Goal: Obtain resource: Download file/media

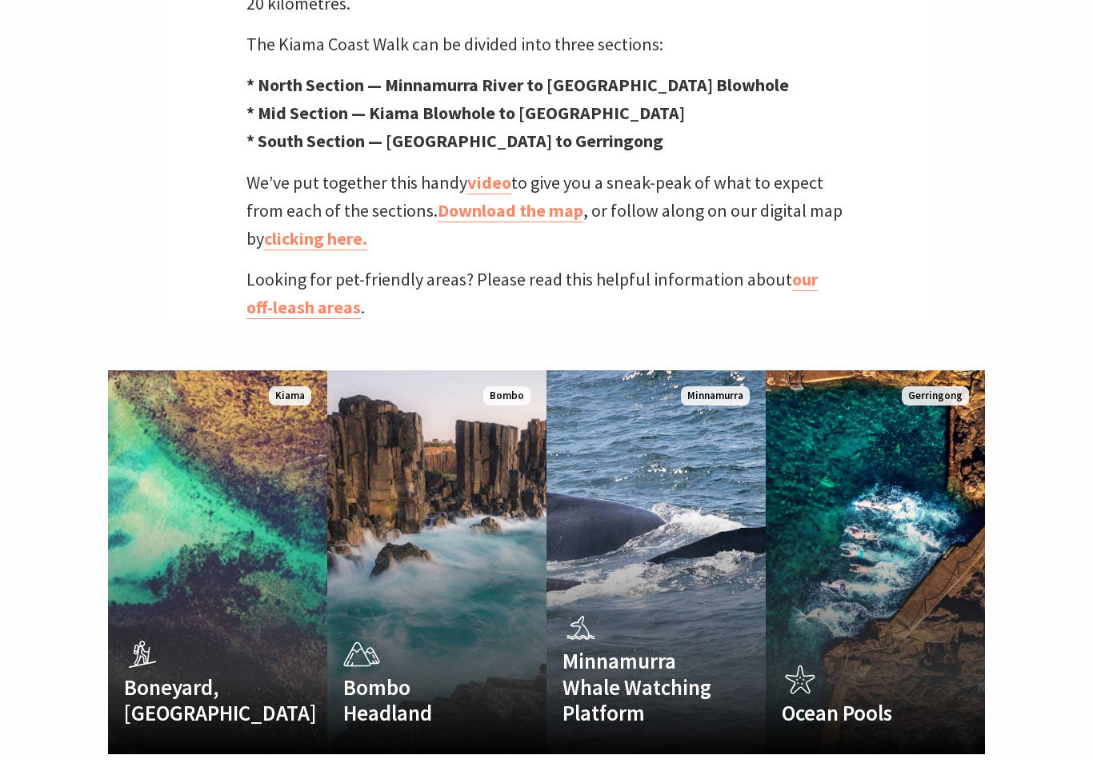
scroll to position [787, 0]
click at [534, 206] on link "Download the map" at bounding box center [511, 210] width 146 height 23
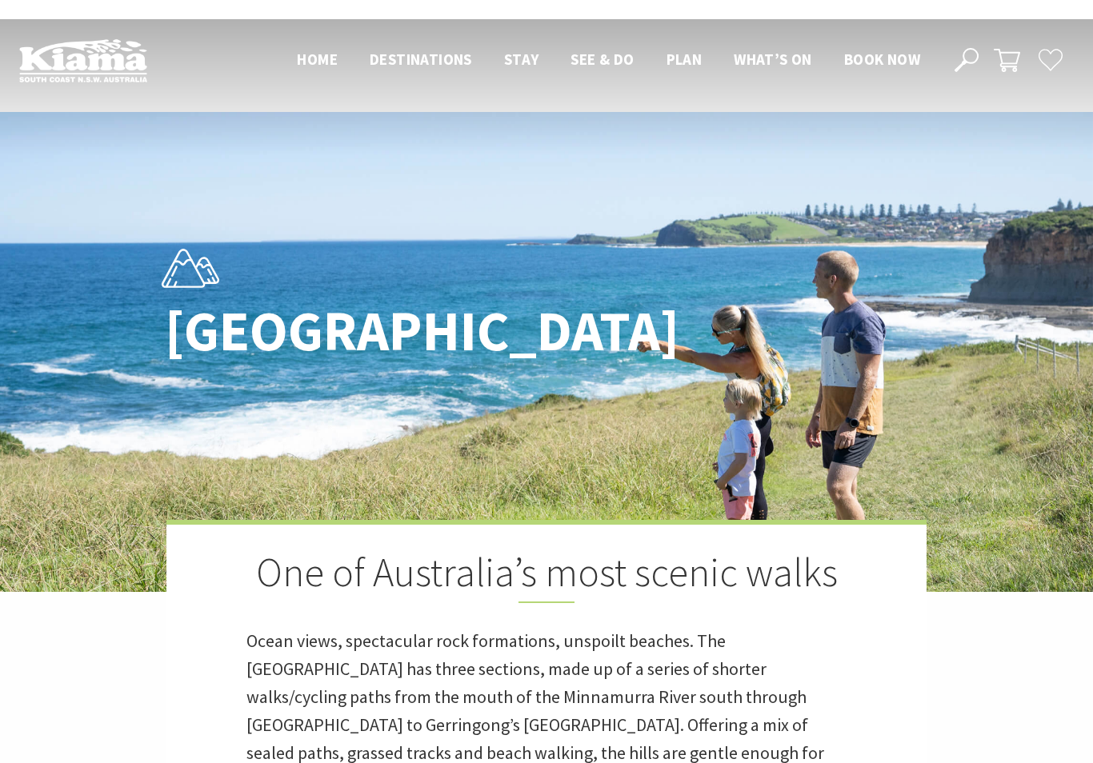
scroll to position [489, 1089]
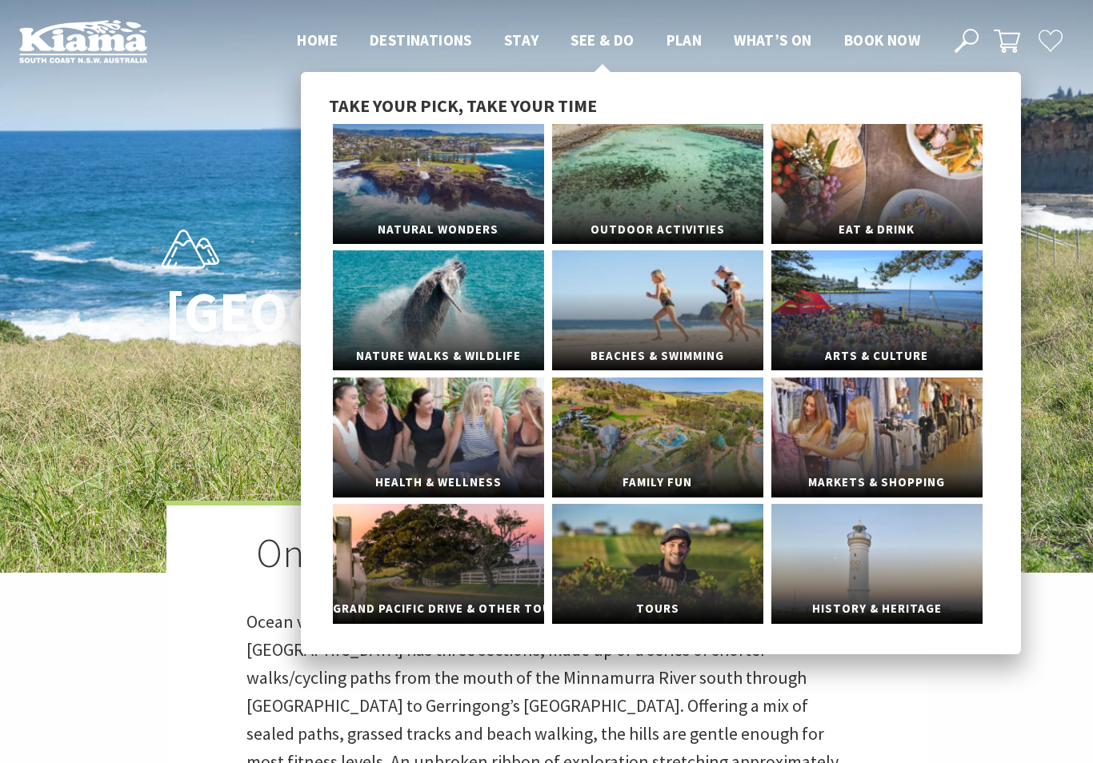
click at [615, 46] on span "See & Do" at bounding box center [602, 39] width 63 height 19
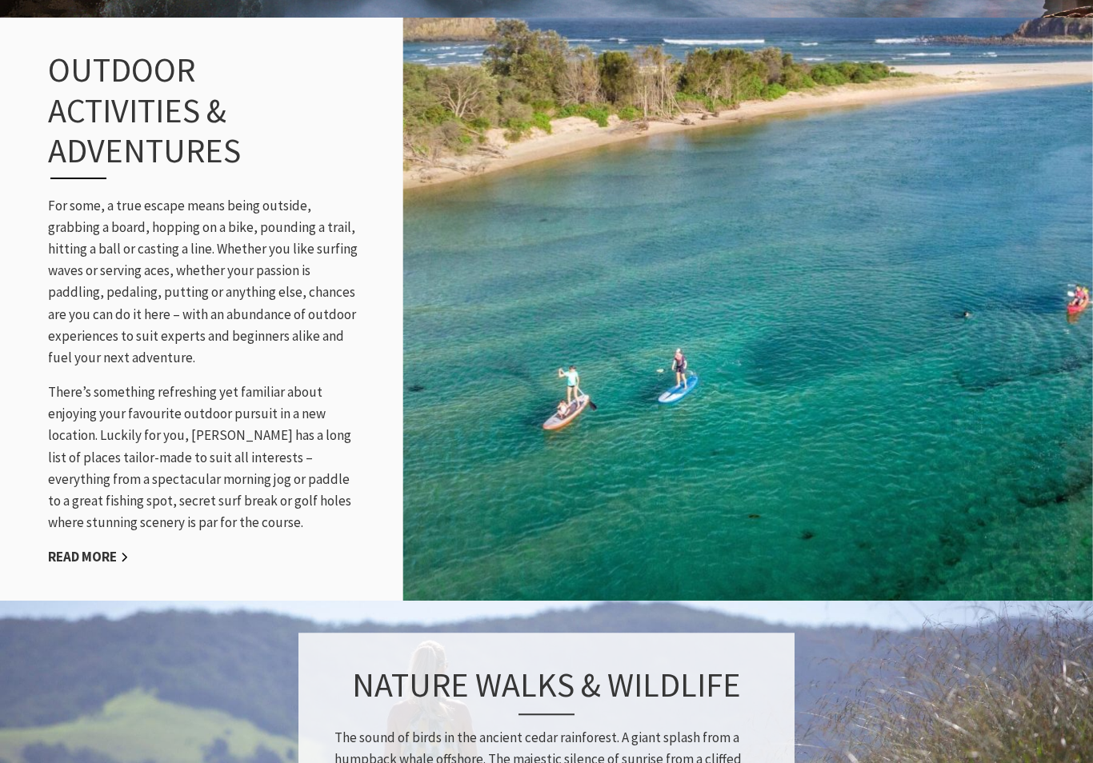
scroll to position [1742, 0]
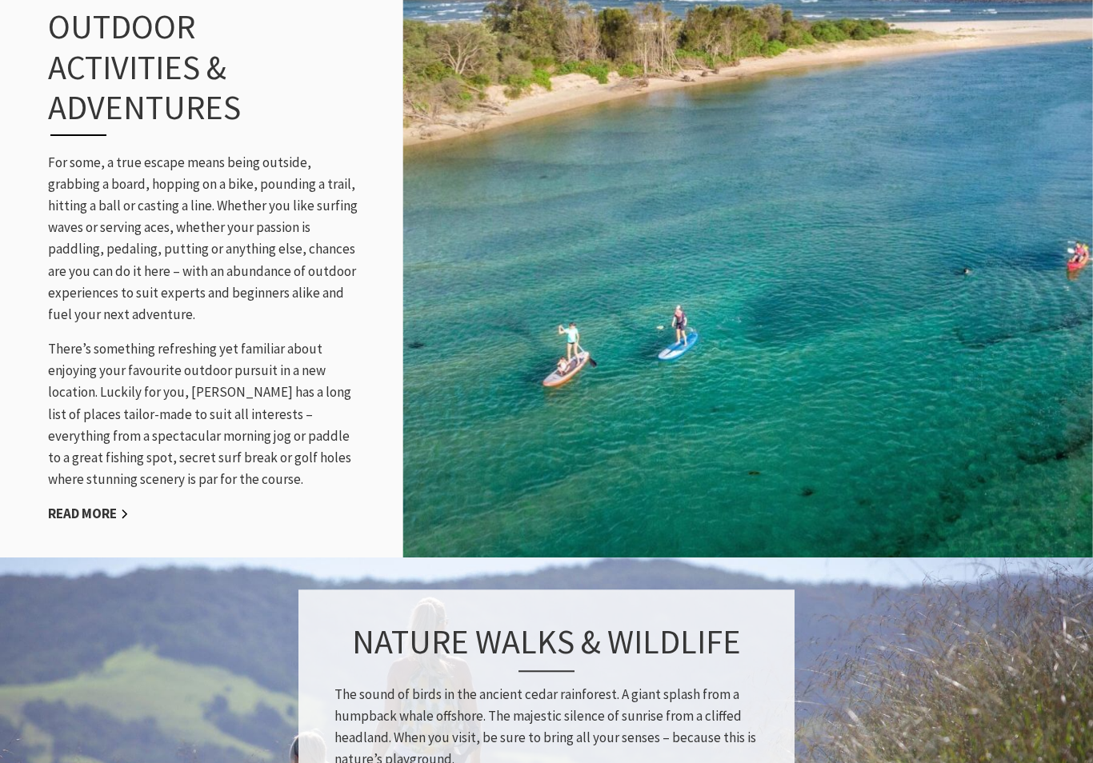
click at [98, 523] on link "Read More" at bounding box center [88, 514] width 81 height 18
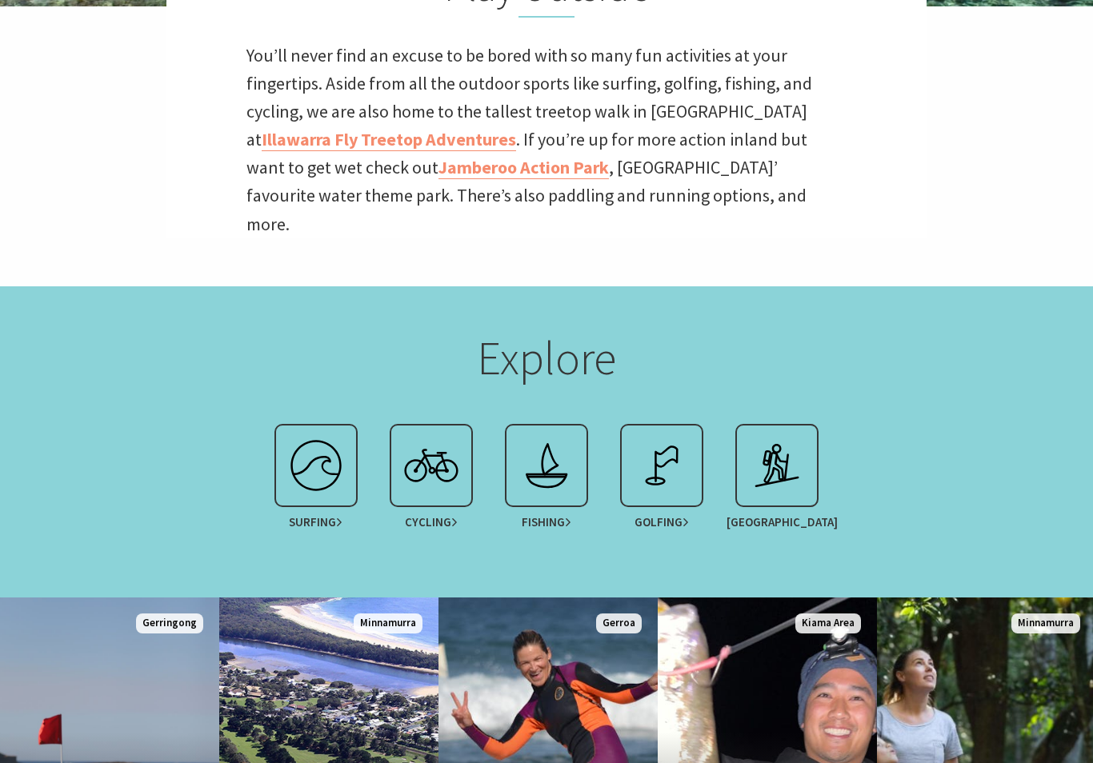
scroll to position [567, 0]
click at [793, 470] on img at bounding box center [777, 466] width 64 height 64
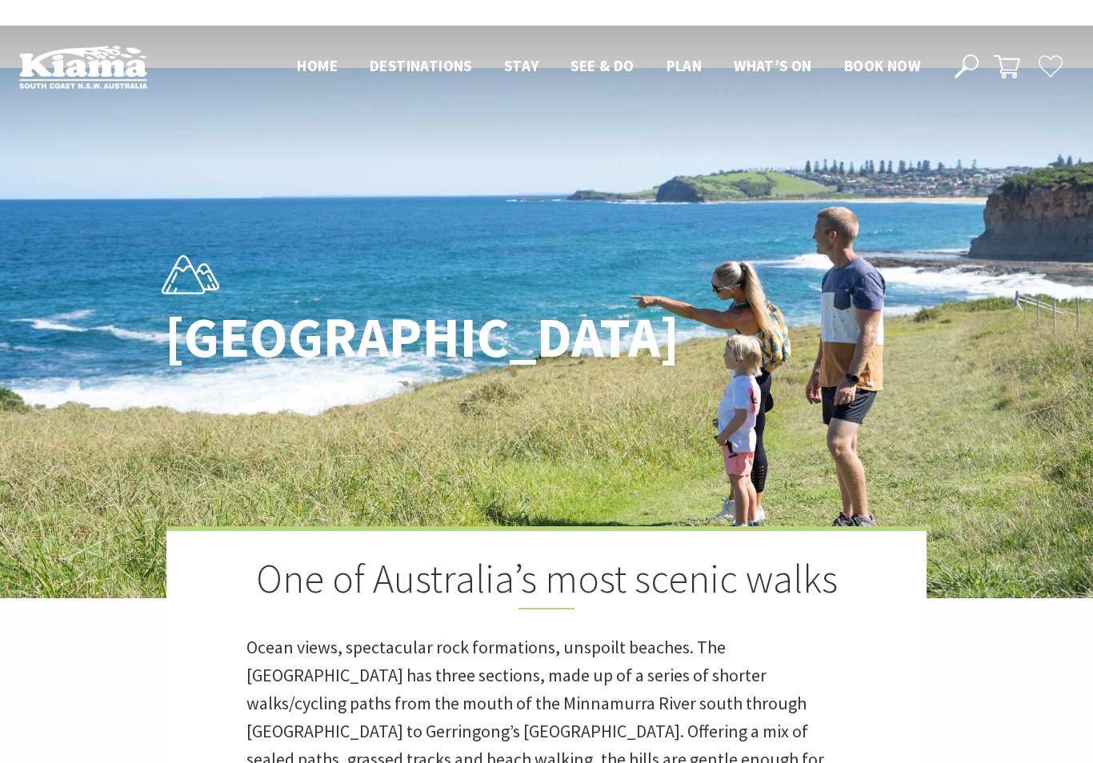
scroll to position [489, 1089]
